Goal: Task Accomplishment & Management: Use online tool/utility

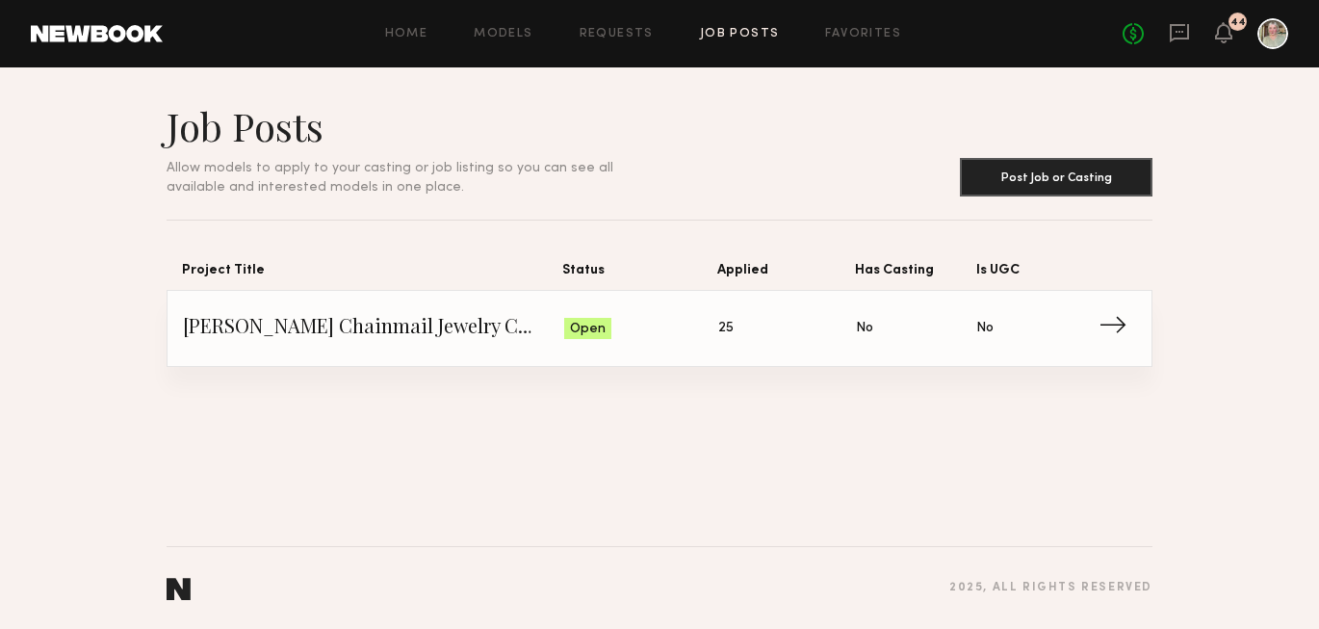
click at [708, 337] on span "Status: Open" at bounding box center [641, 328] width 155 height 29
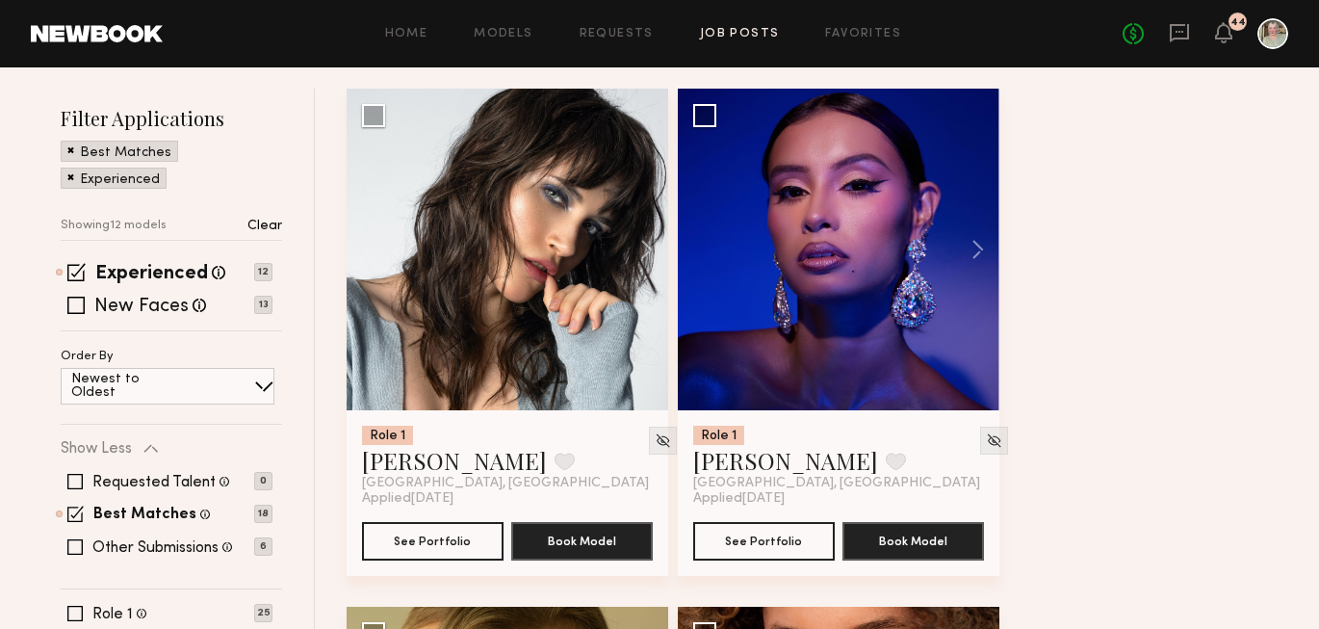
scroll to position [252, 0]
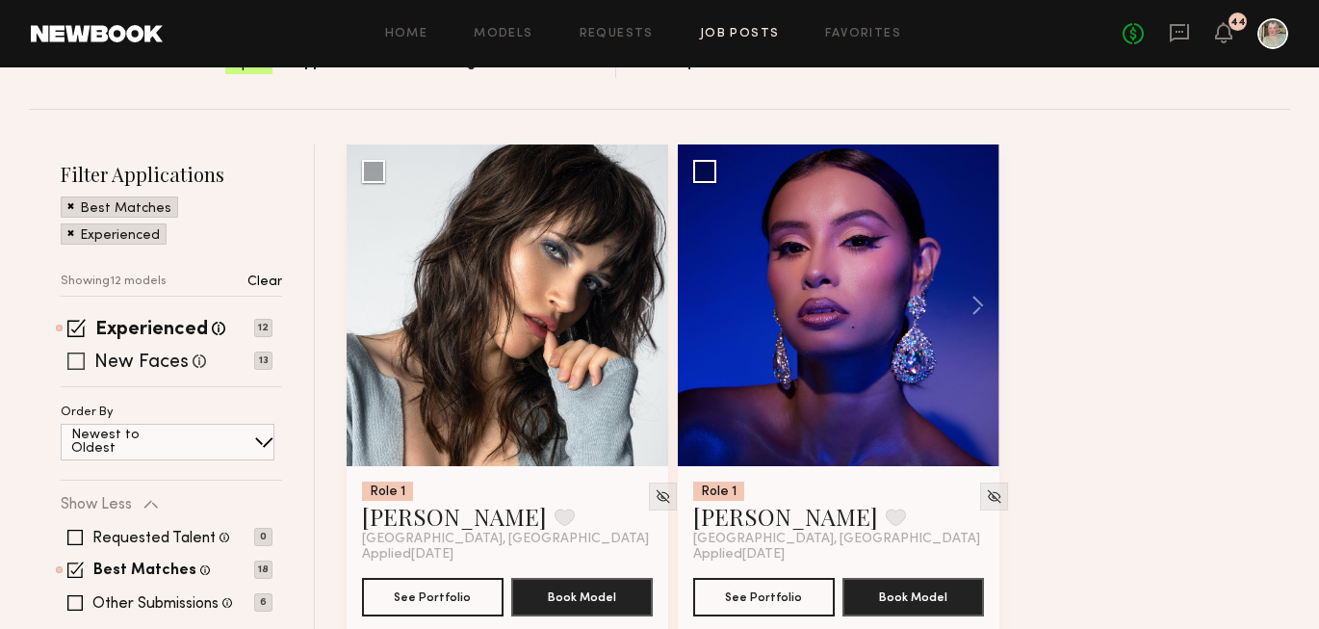
click at [75, 364] on span at bounding box center [75, 360] width 17 height 17
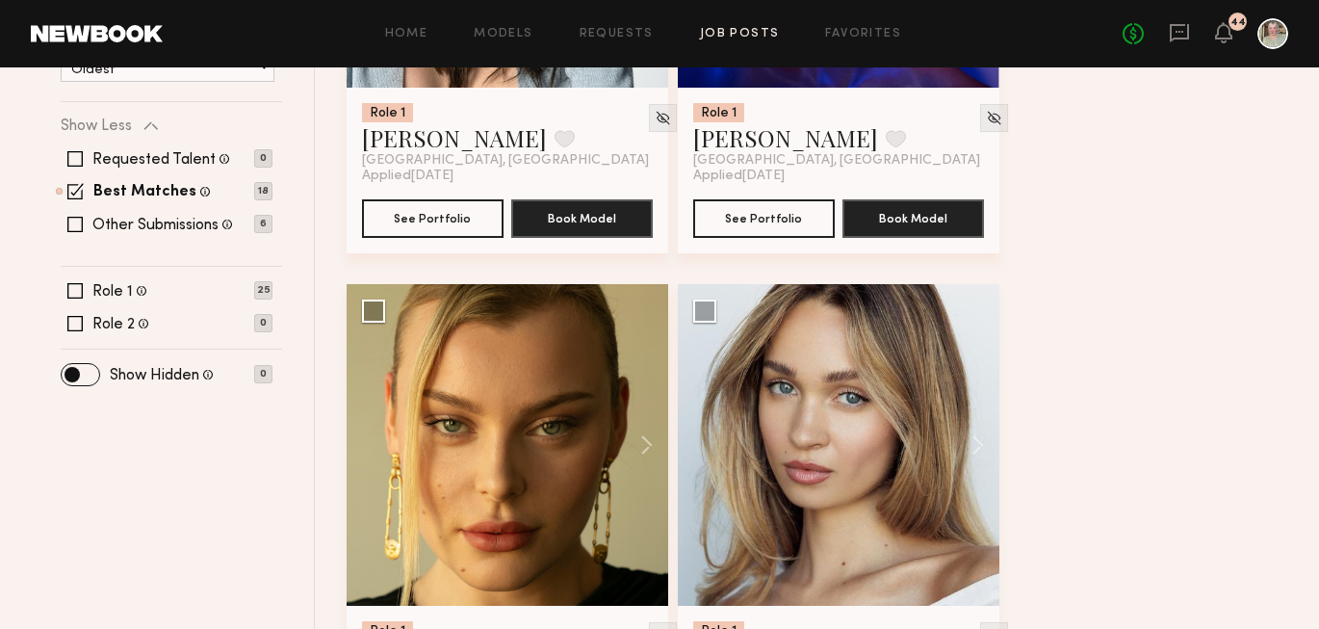
scroll to position [637, 0]
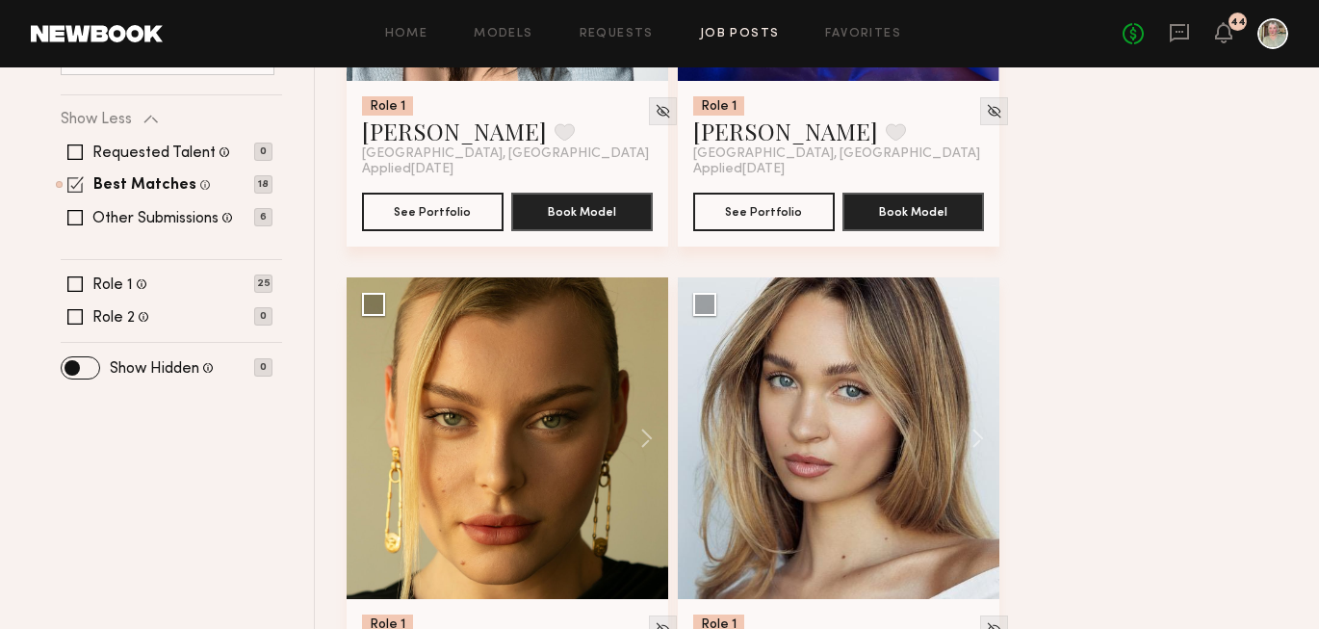
click at [76, 182] on span at bounding box center [75, 184] width 16 height 16
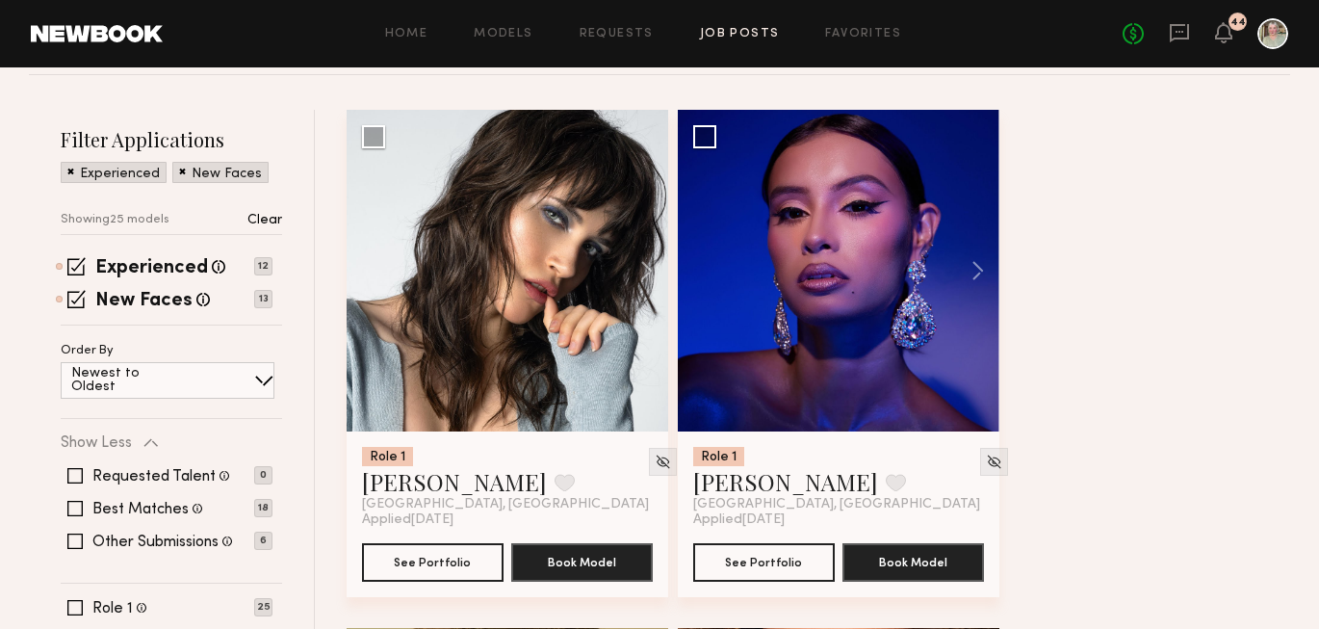
scroll to position [290, 0]
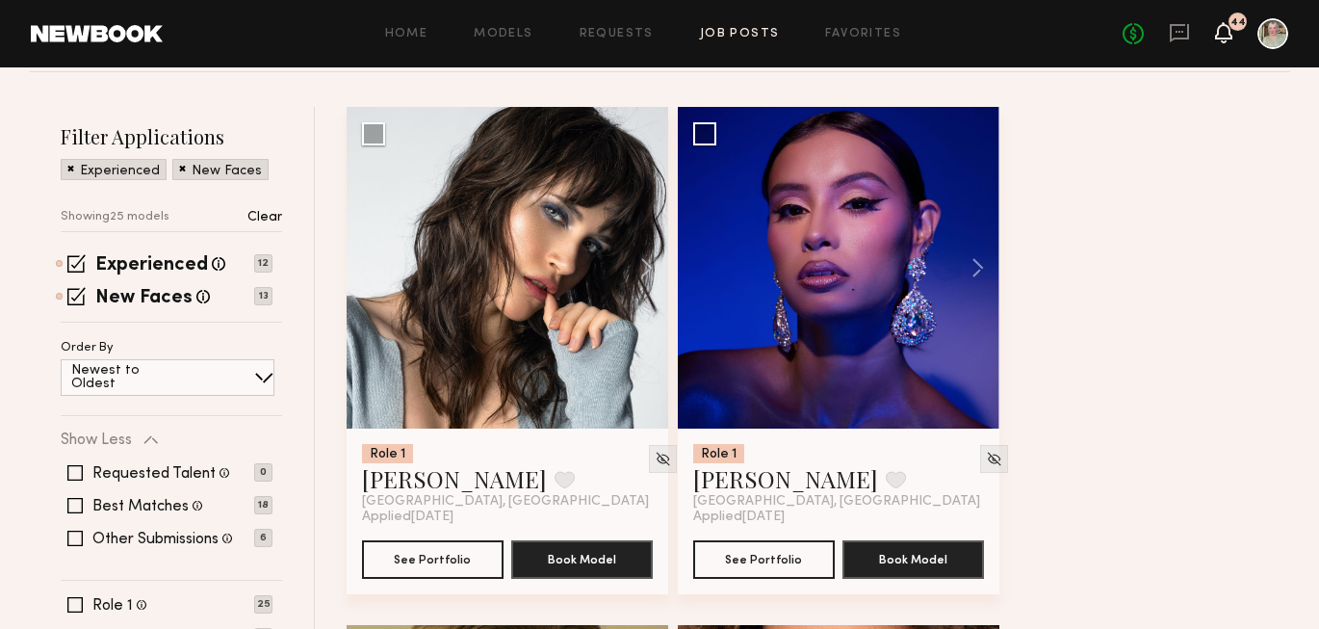
click at [1231, 33] on icon at bounding box center [1223, 32] width 17 height 21
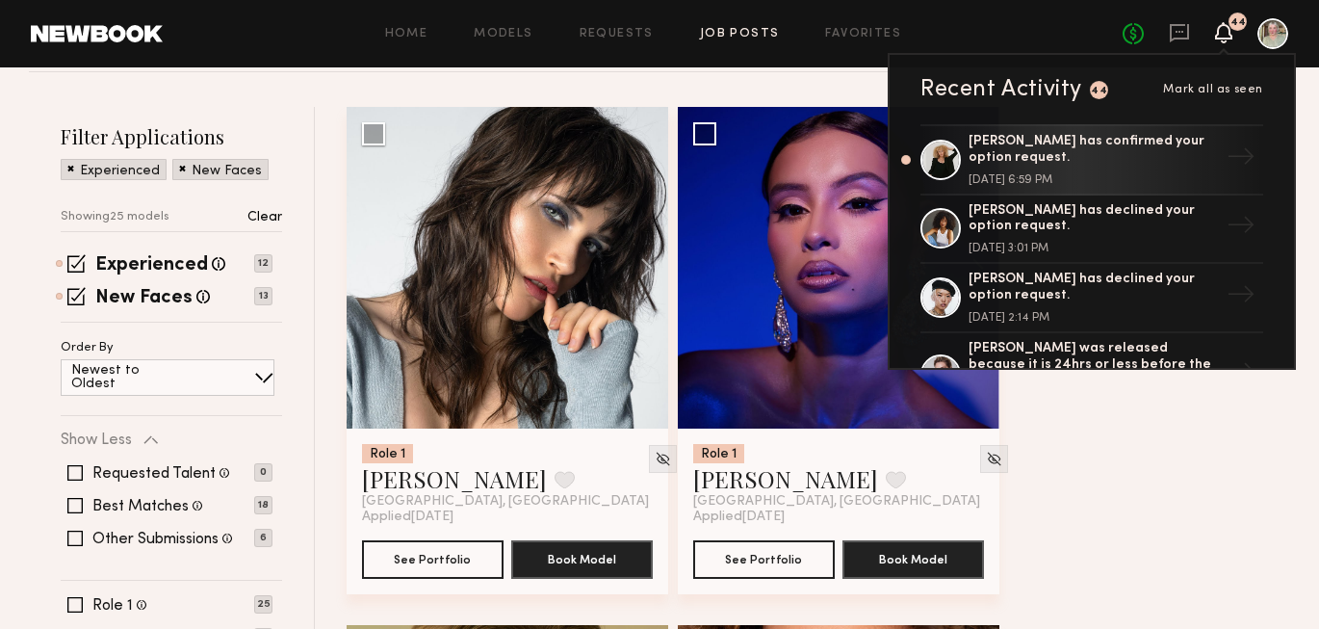
click at [1231, 33] on icon at bounding box center [1223, 32] width 17 height 21
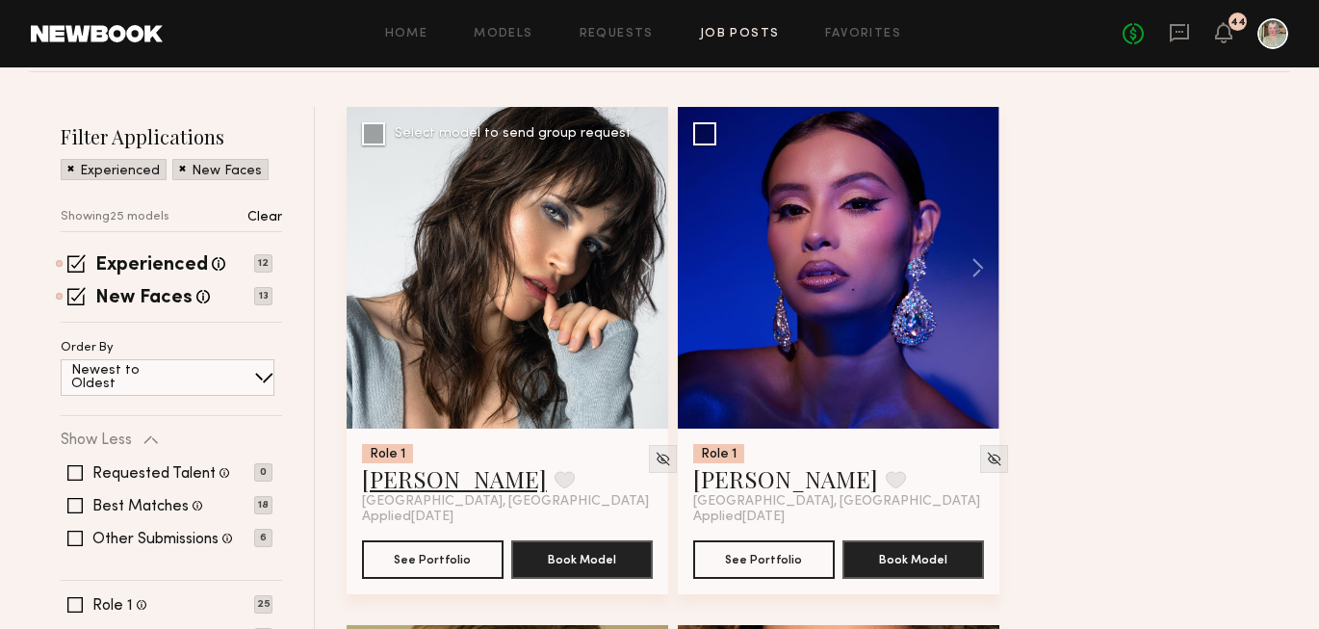
click at [393, 491] on link "[PERSON_NAME]" at bounding box center [454, 478] width 185 height 31
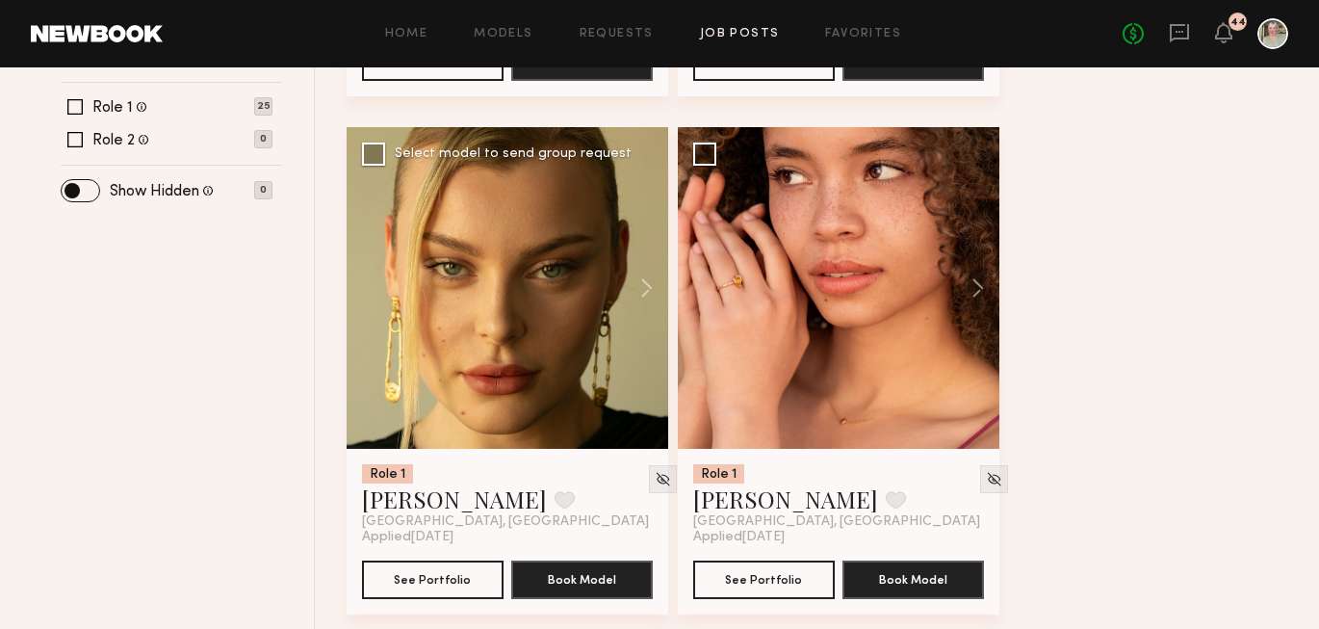
scroll to position [819, 0]
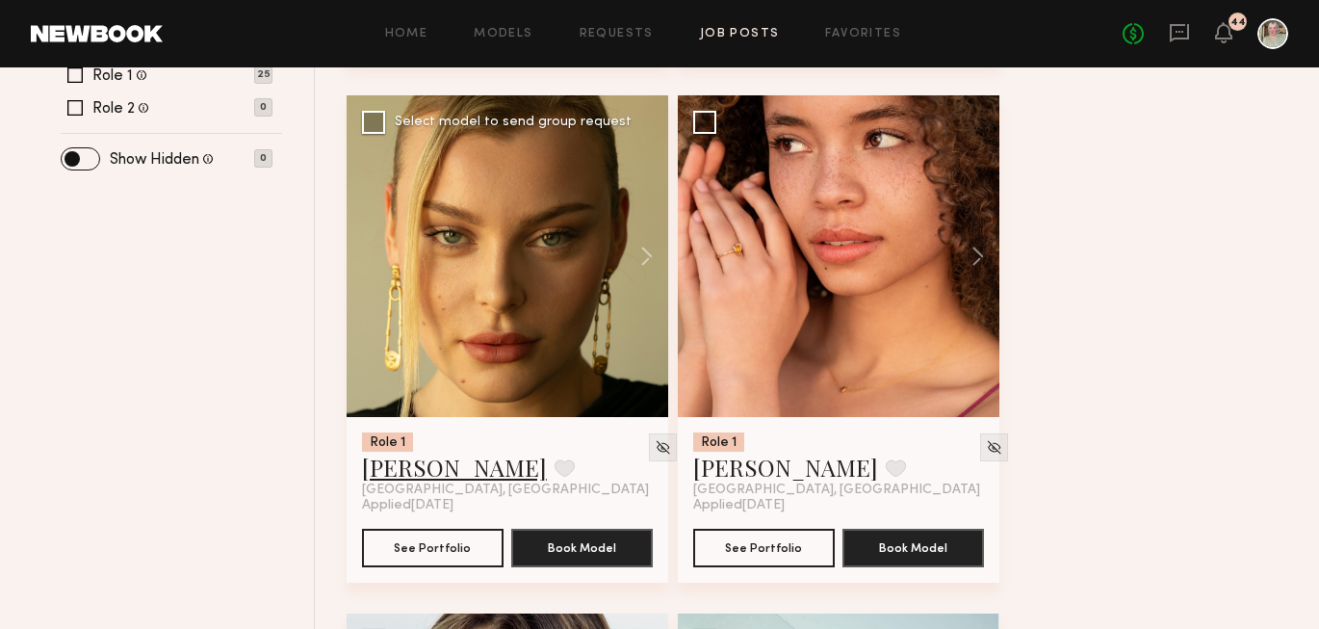
click at [454, 472] on link "[PERSON_NAME]" at bounding box center [454, 467] width 185 height 31
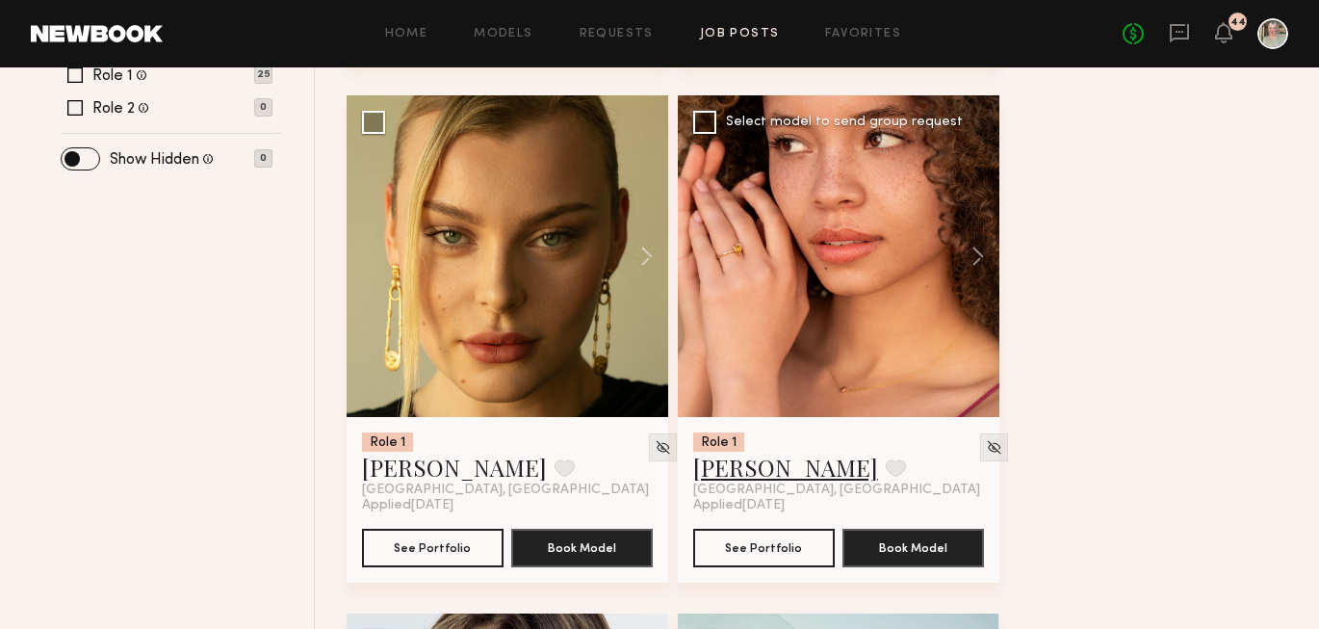
click at [769, 472] on link "[PERSON_NAME]" at bounding box center [785, 467] width 185 height 31
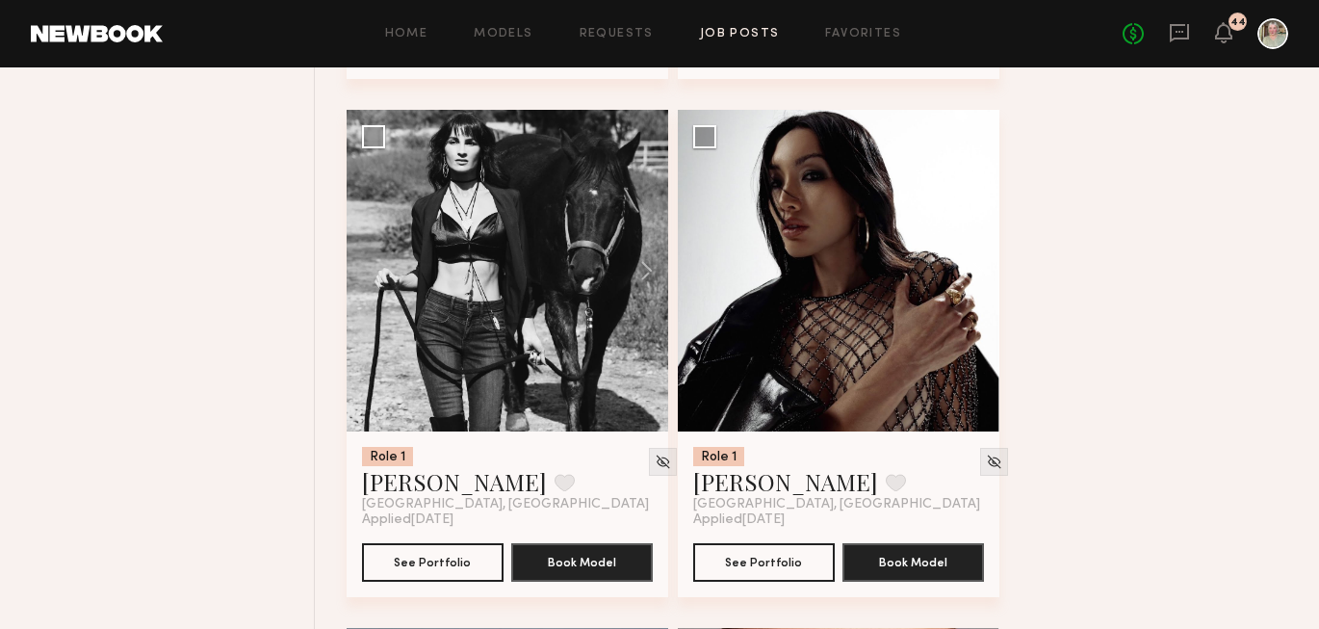
scroll to position [2361, 0]
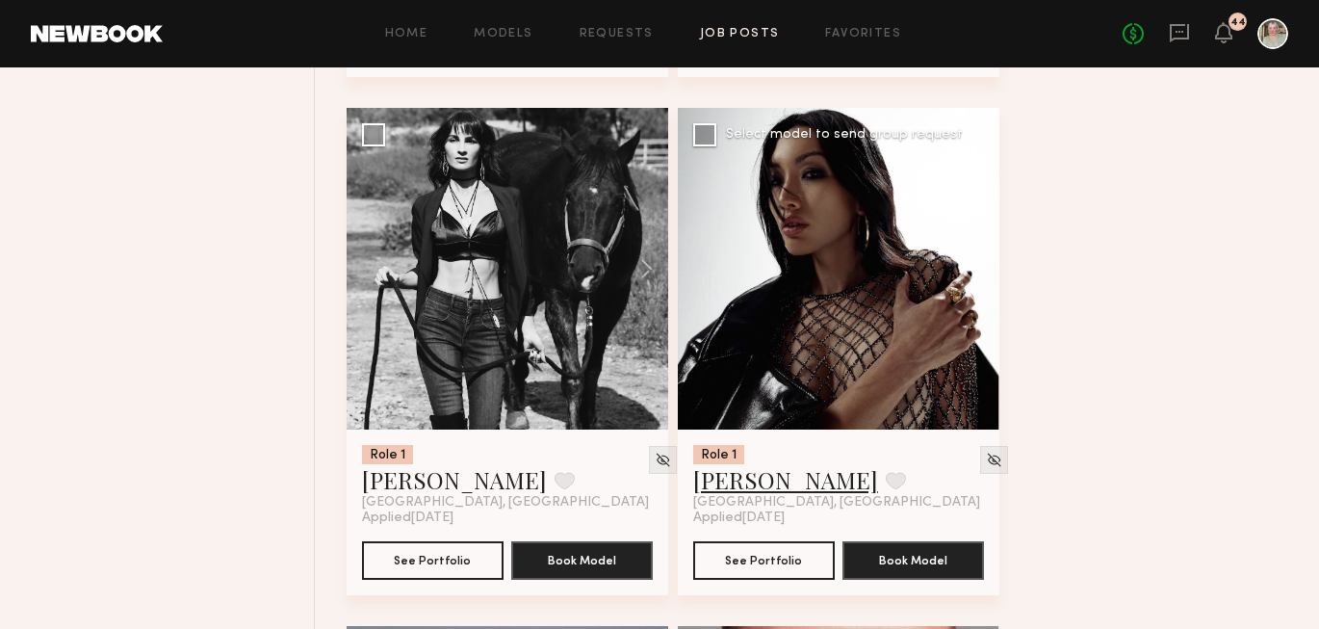
click at [758, 495] on link "[PERSON_NAME]" at bounding box center [785, 479] width 185 height 31
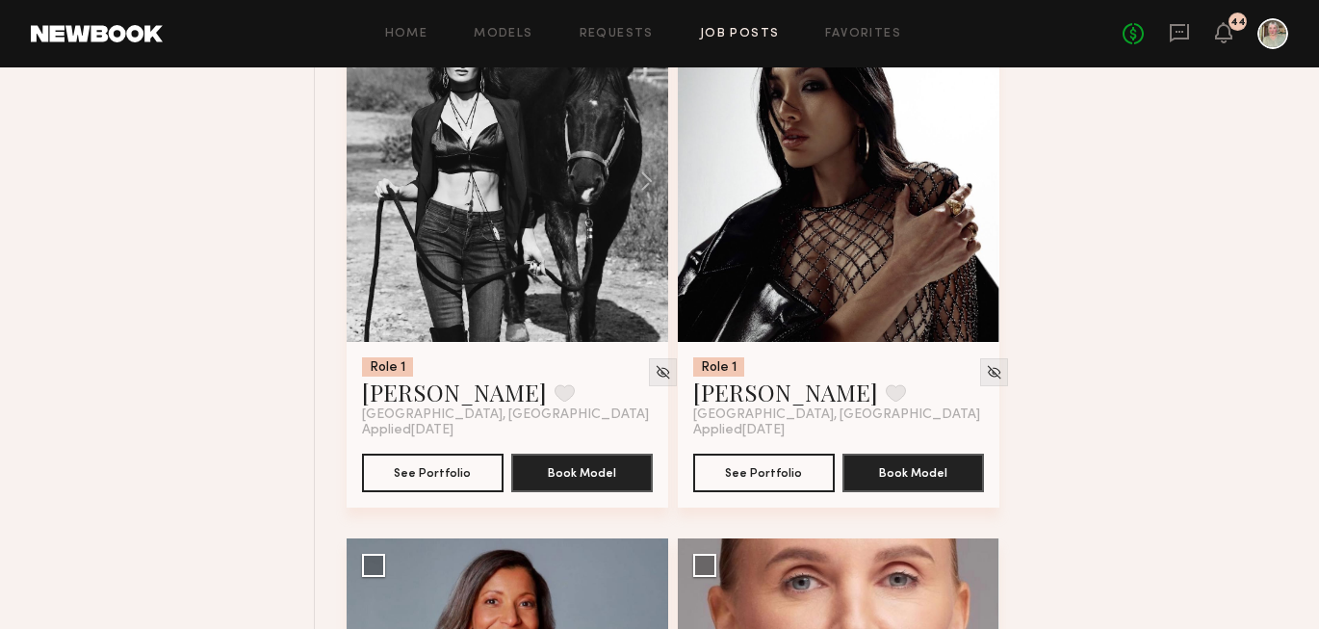
scroll to position [2594, 0]
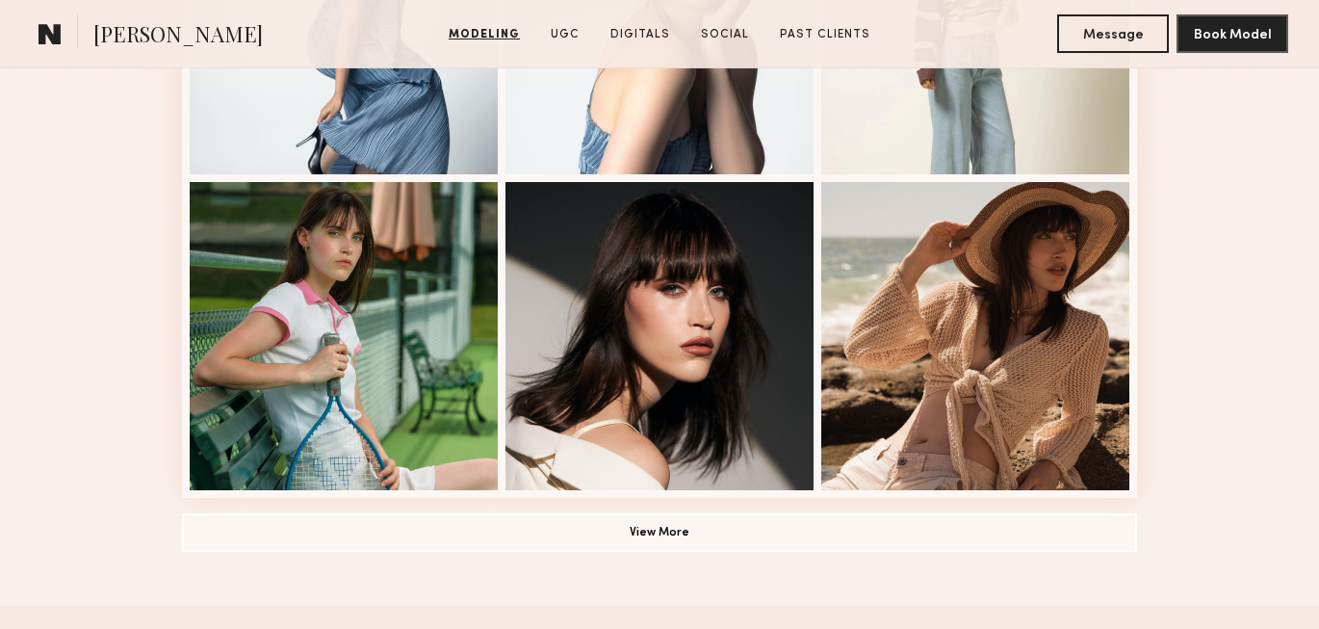
scroll to position [1312, 0]
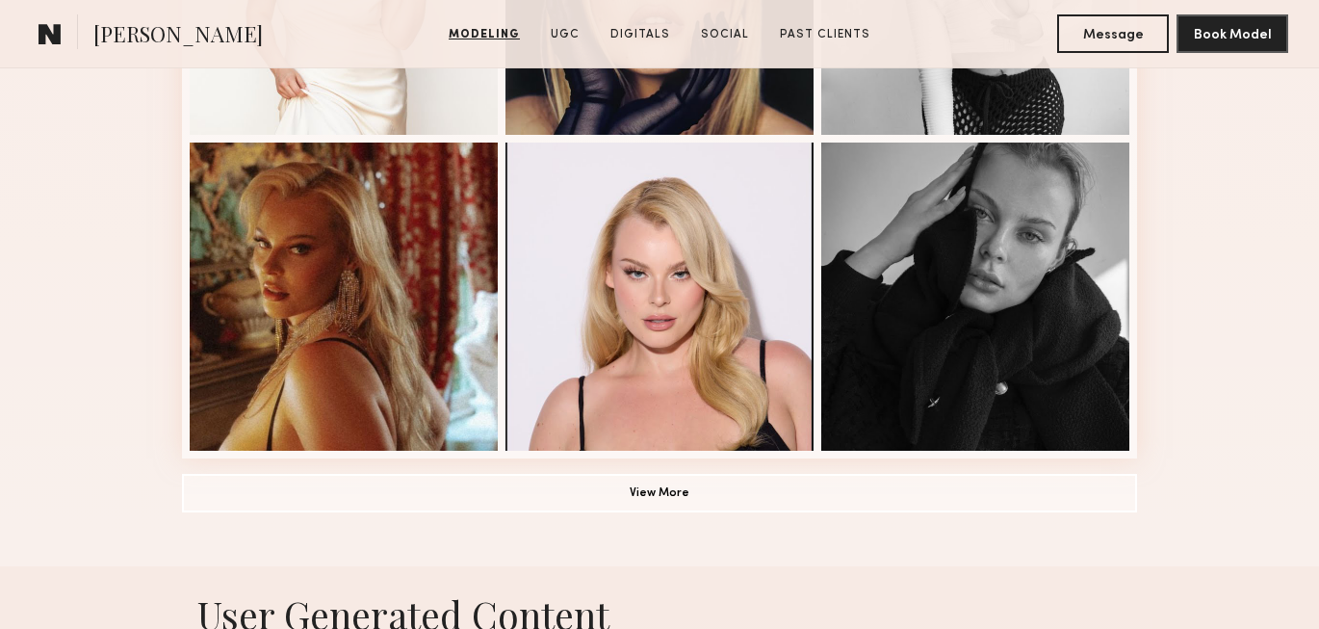
scroll to position [1375, 0]
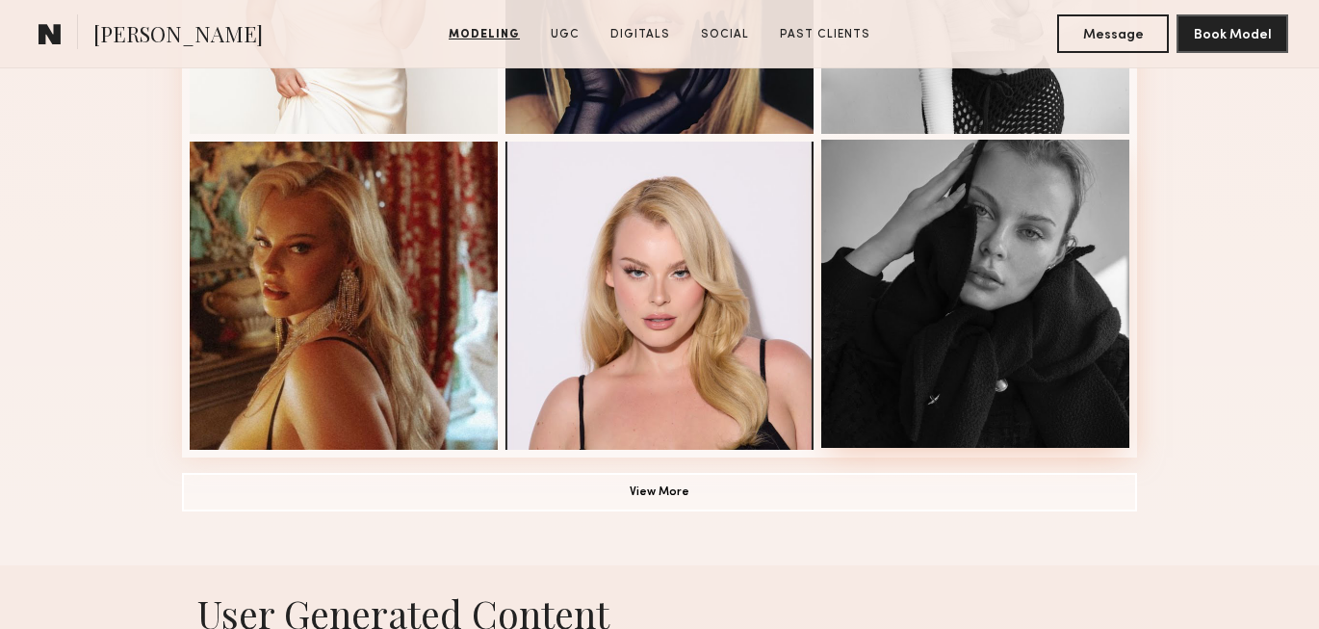
click at [944, 273] on div at bounding box center [975, 294] width 308 height 308
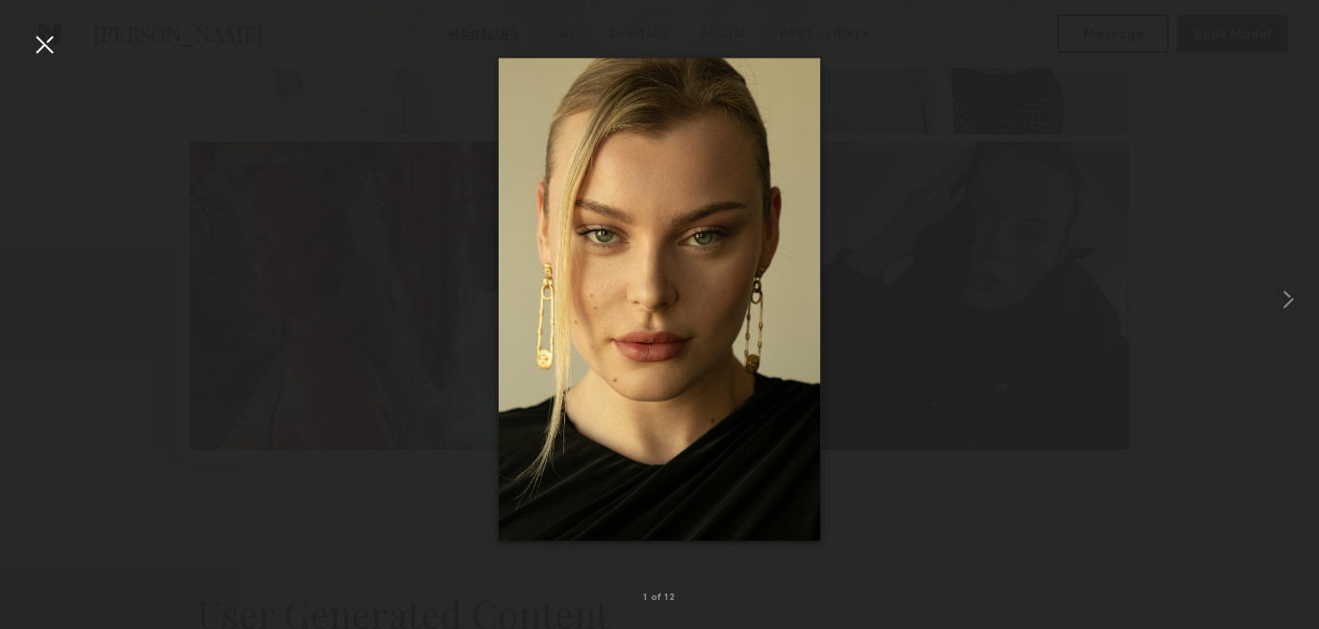
click at [283, 415] on div at bounding box center [659, 299] width 1319 height 536
click at [56, 53] on div at bounding box center [44, 44] width 31 height 31
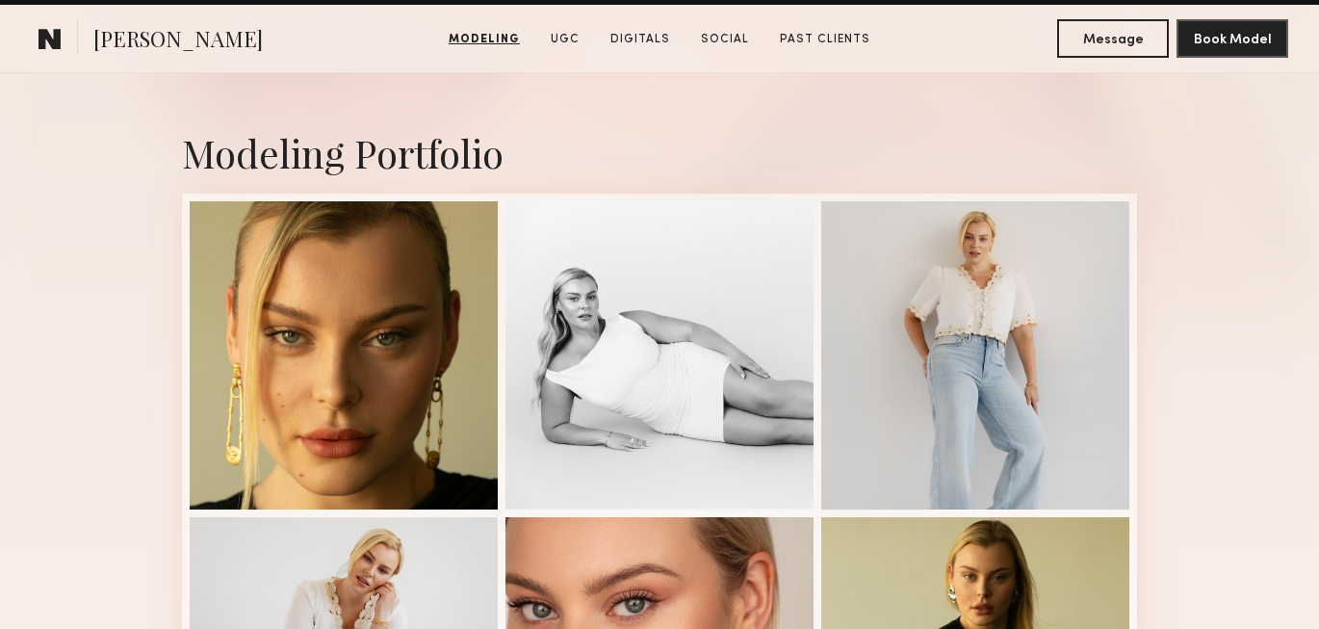
scroll to position [326, 0]
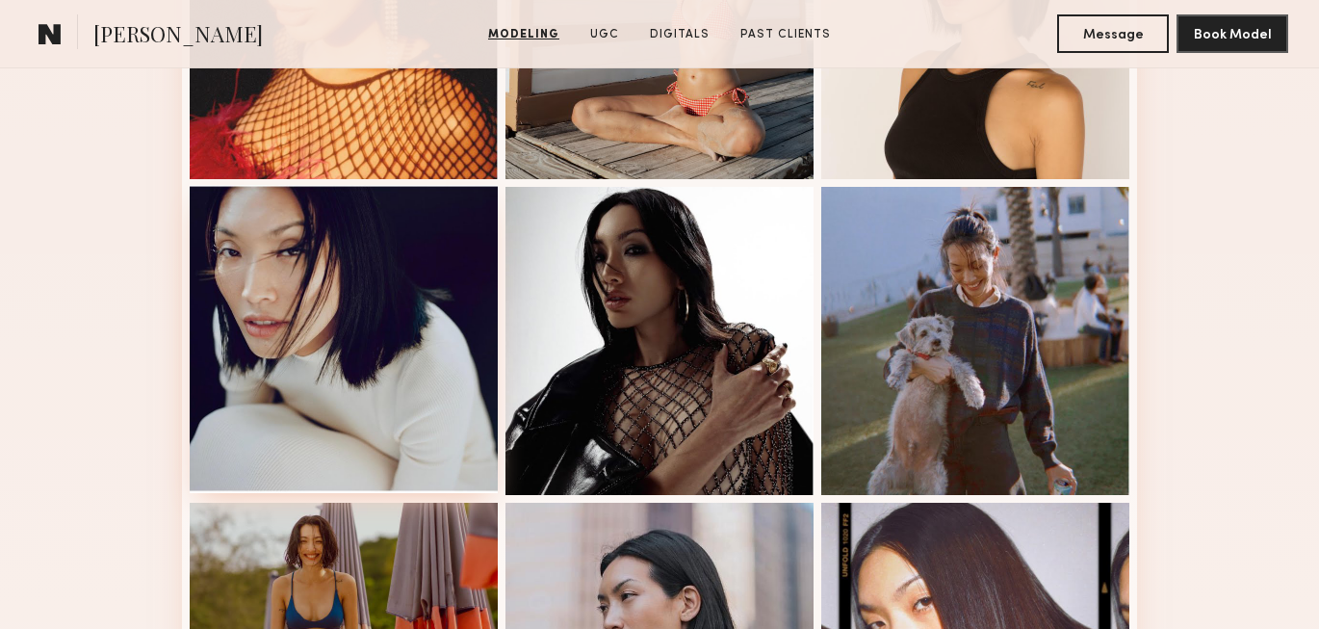
scroll to position [1006, 0]
